Goal: Find specific page/section: Find specific page/section

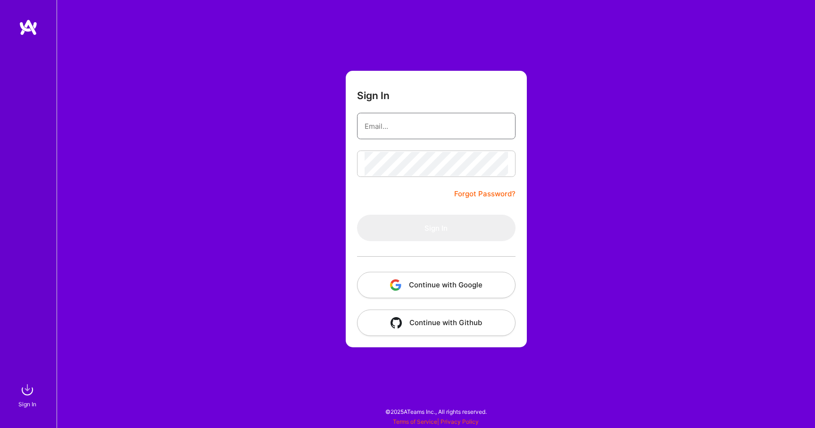
click at [390, 122] on input "email" at bounding box center [436, 126] width 143 height 24
type input "[EMAIL_ADDRESS][DOMAIN_NAME]"
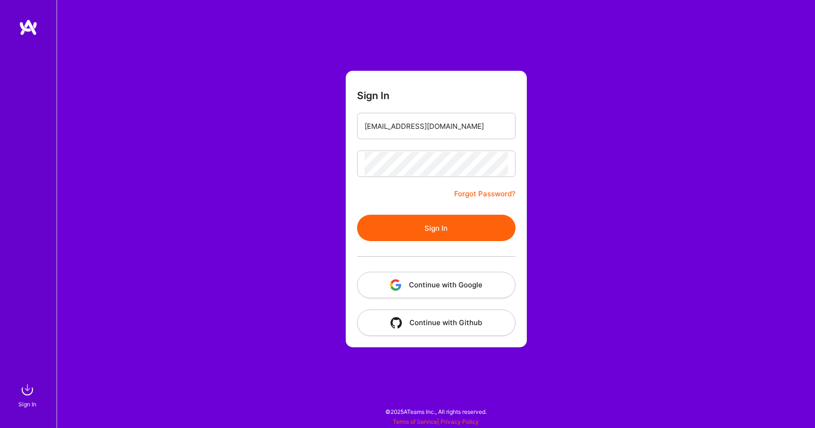
click at [420, 232] on button "Sign In" at bounding box center [436, 228] width 159 height 26
